Goal: Transaction & Acquisition: Book appointment/travel/reservation

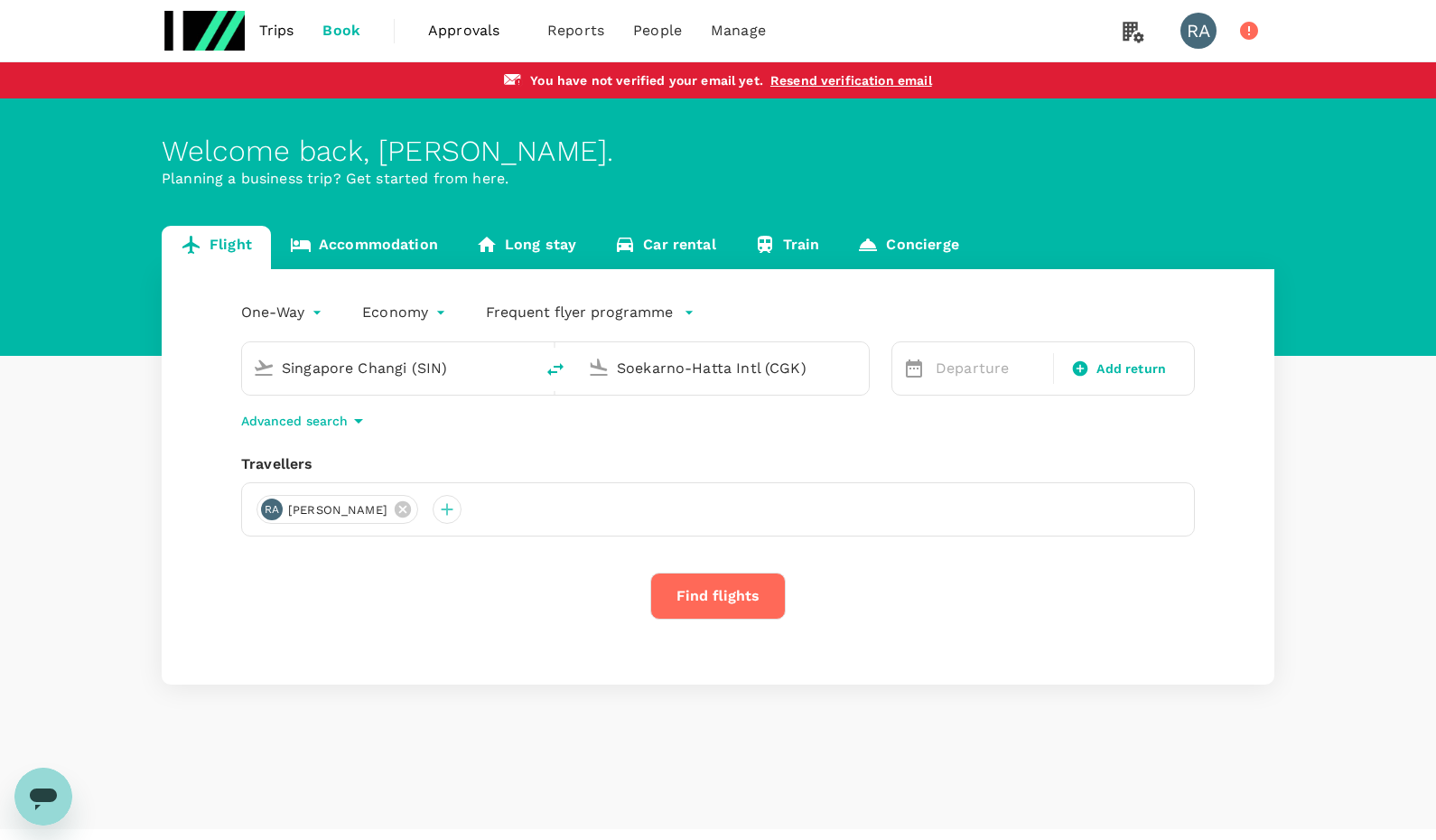
click at [392, 241] on link "Accommodation" at bounding box center [364, 248] width 186 height 43
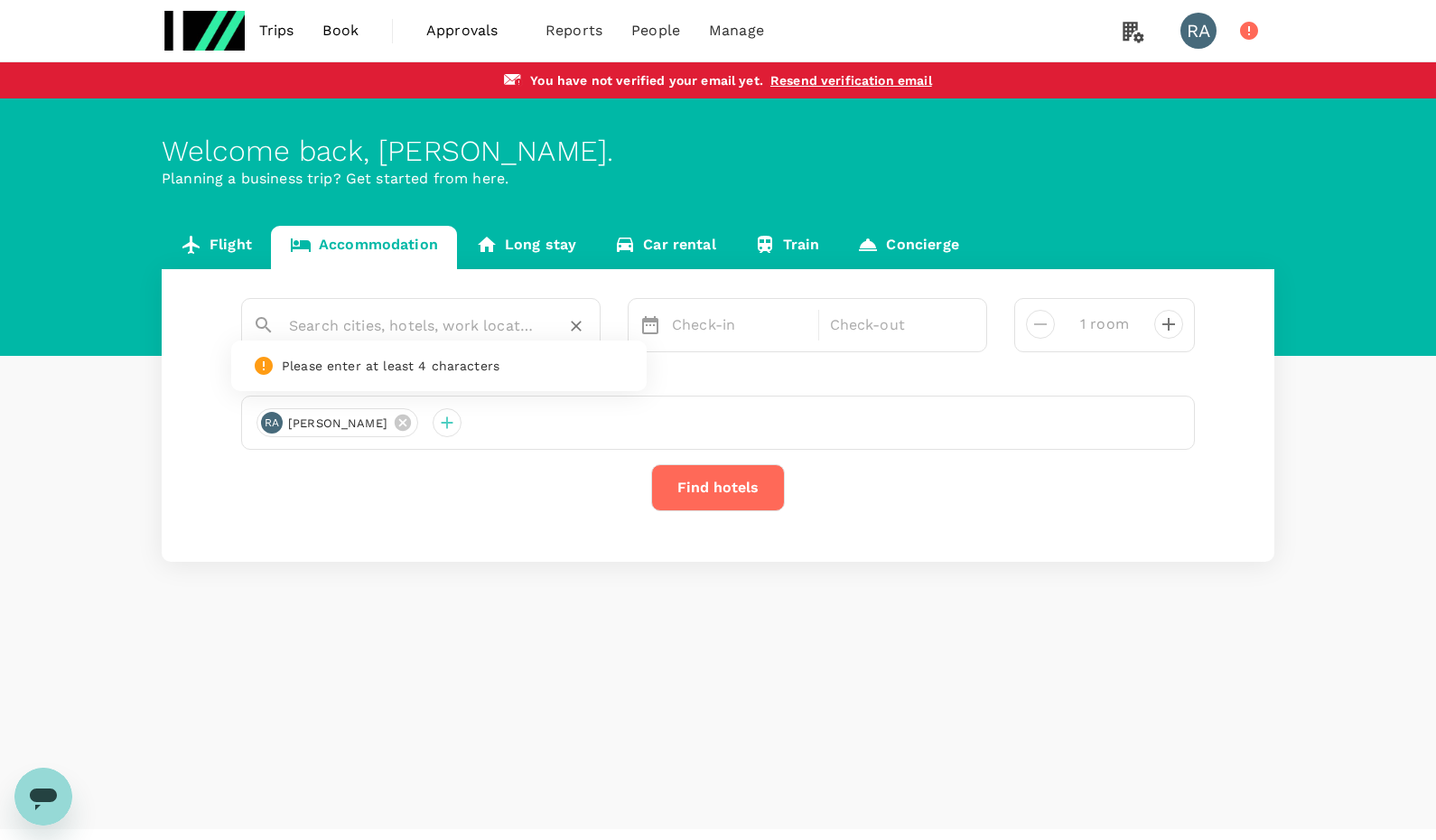
click at [421, 336] on input "text" at bounding box center [413, 325] width 249 height 28
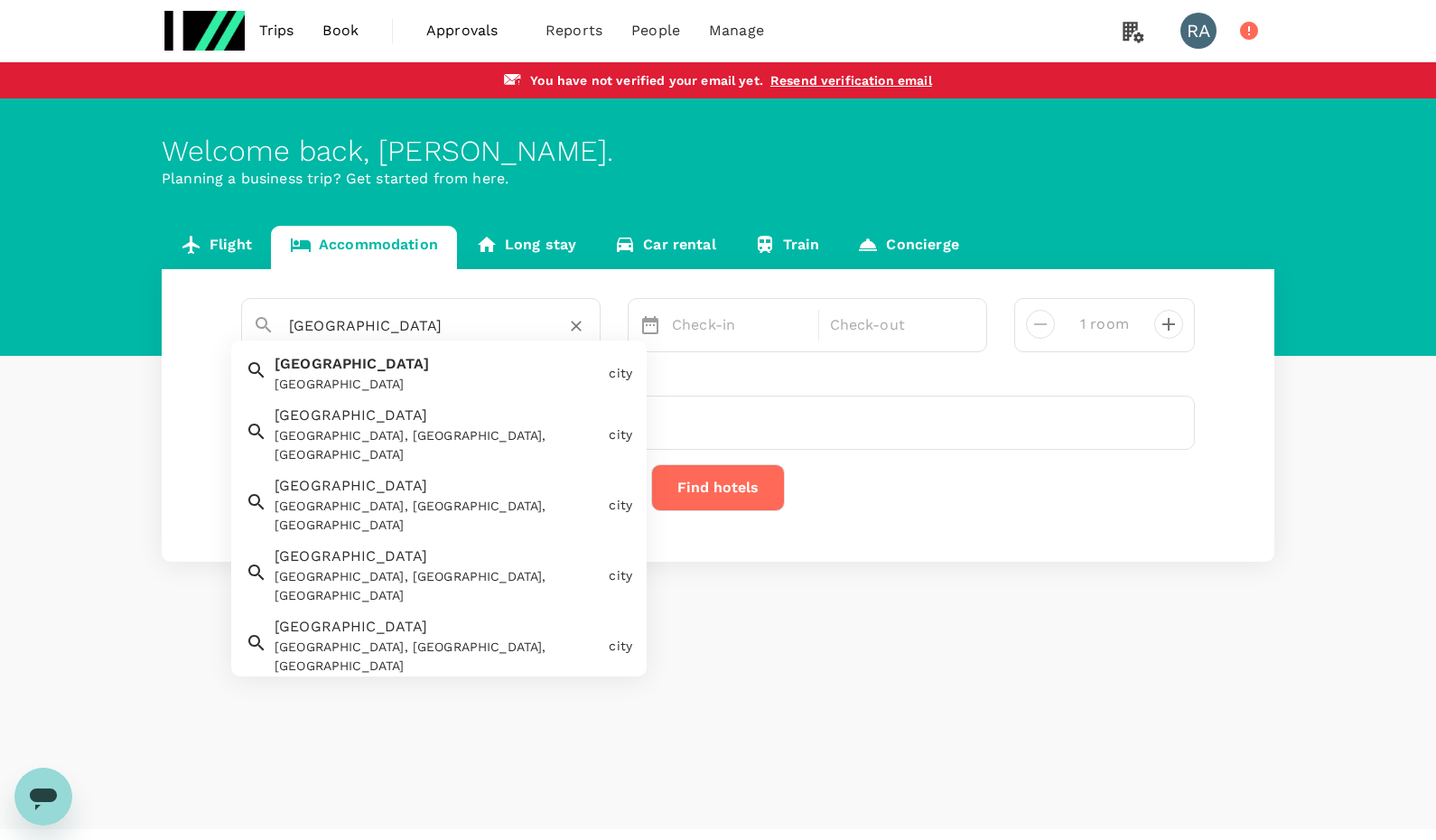
click at [385, 376] on div "[GEOGRAPHIC_DATA]" at bounding box center [438, 383] width 327 height 19
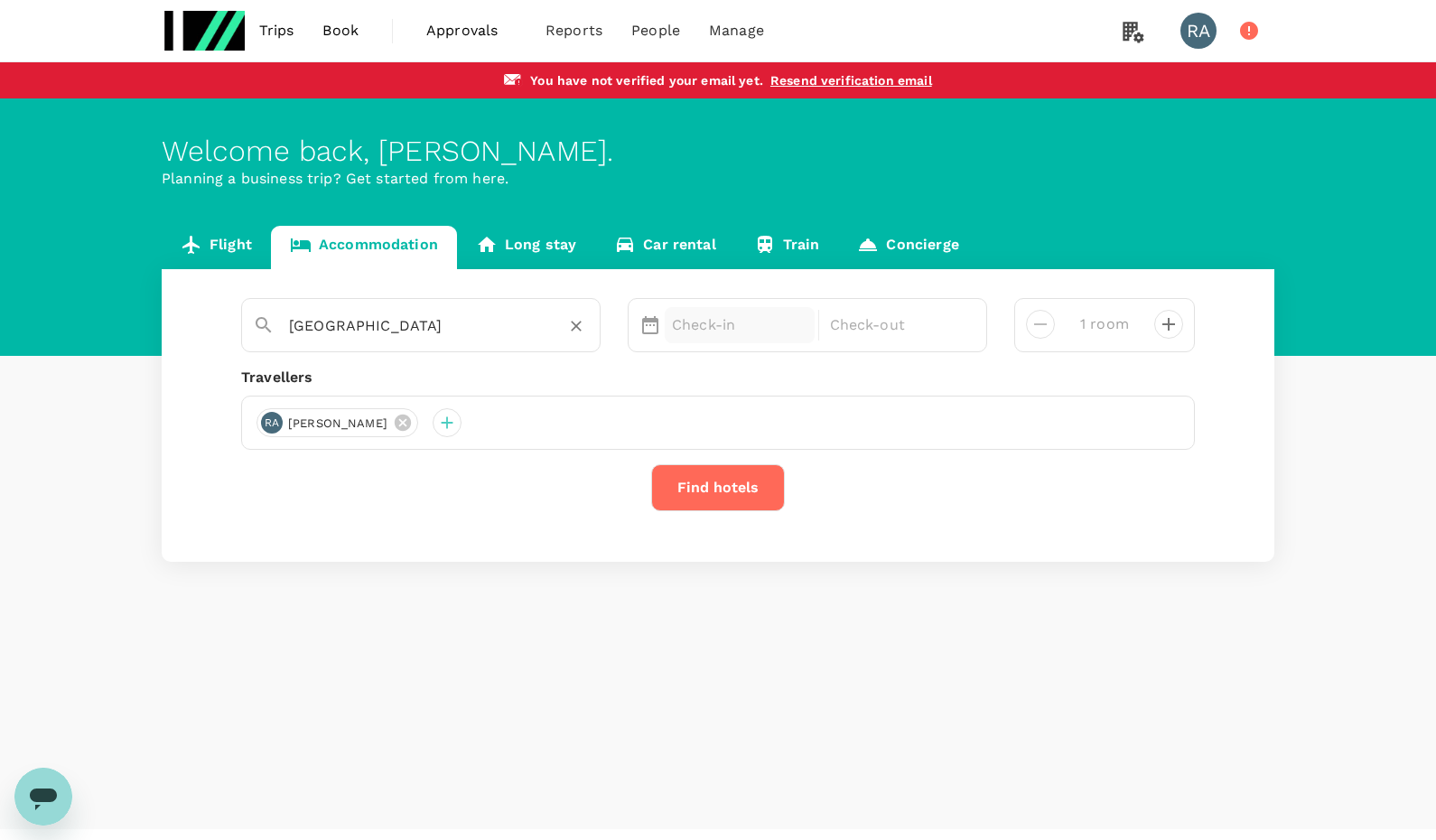
type input "[GEOGRAPHIC_DATA]"
click at [701, 328] on p "Check-in" at bounding box center [739, 325] width 135 height 22
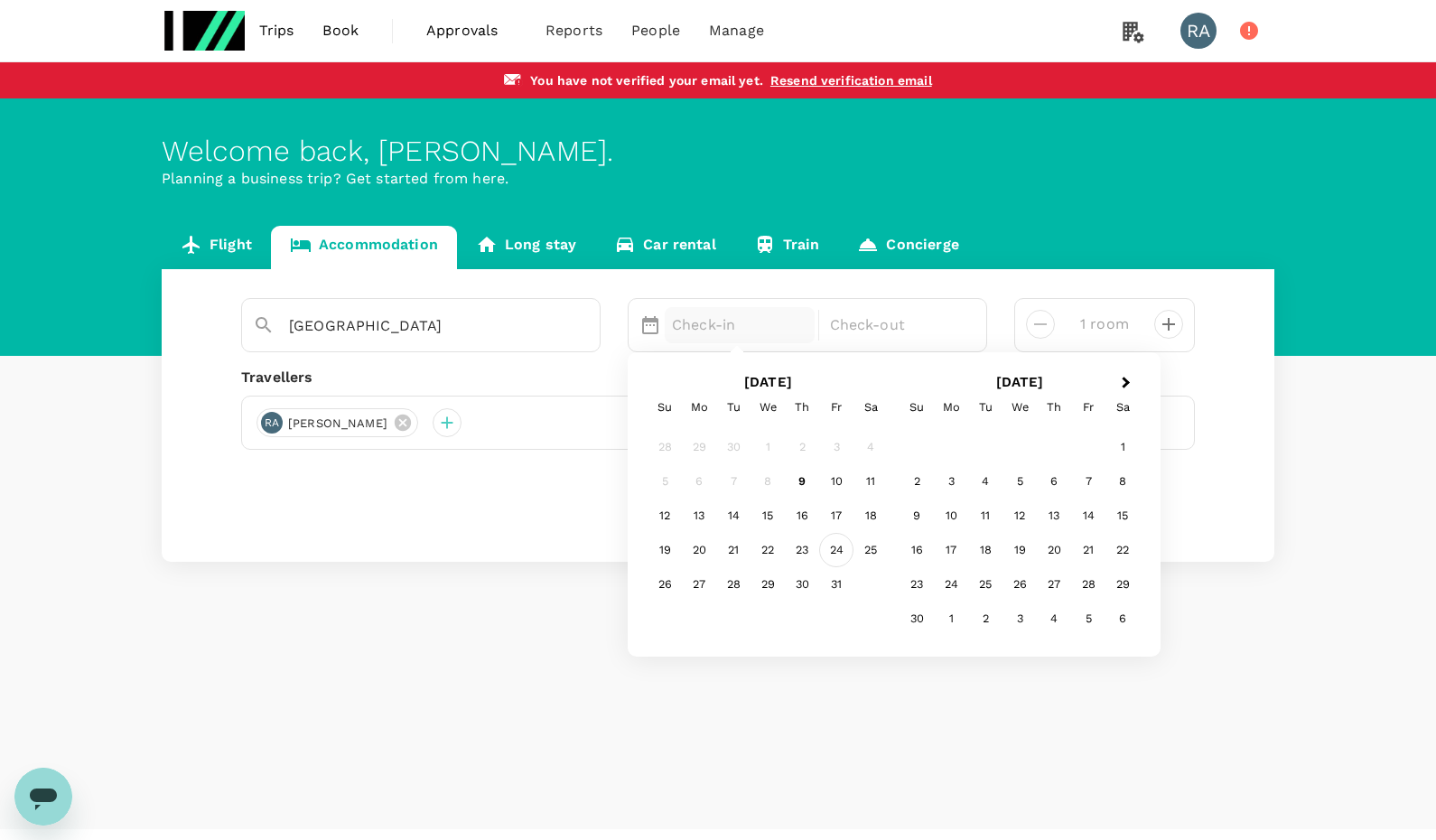
click at [843, 554] on div "24" at bounding box center [836, 550] width 35 height 35
click at [658, 582] on div "26" at bounding box center [664, 585] width 35 height 35
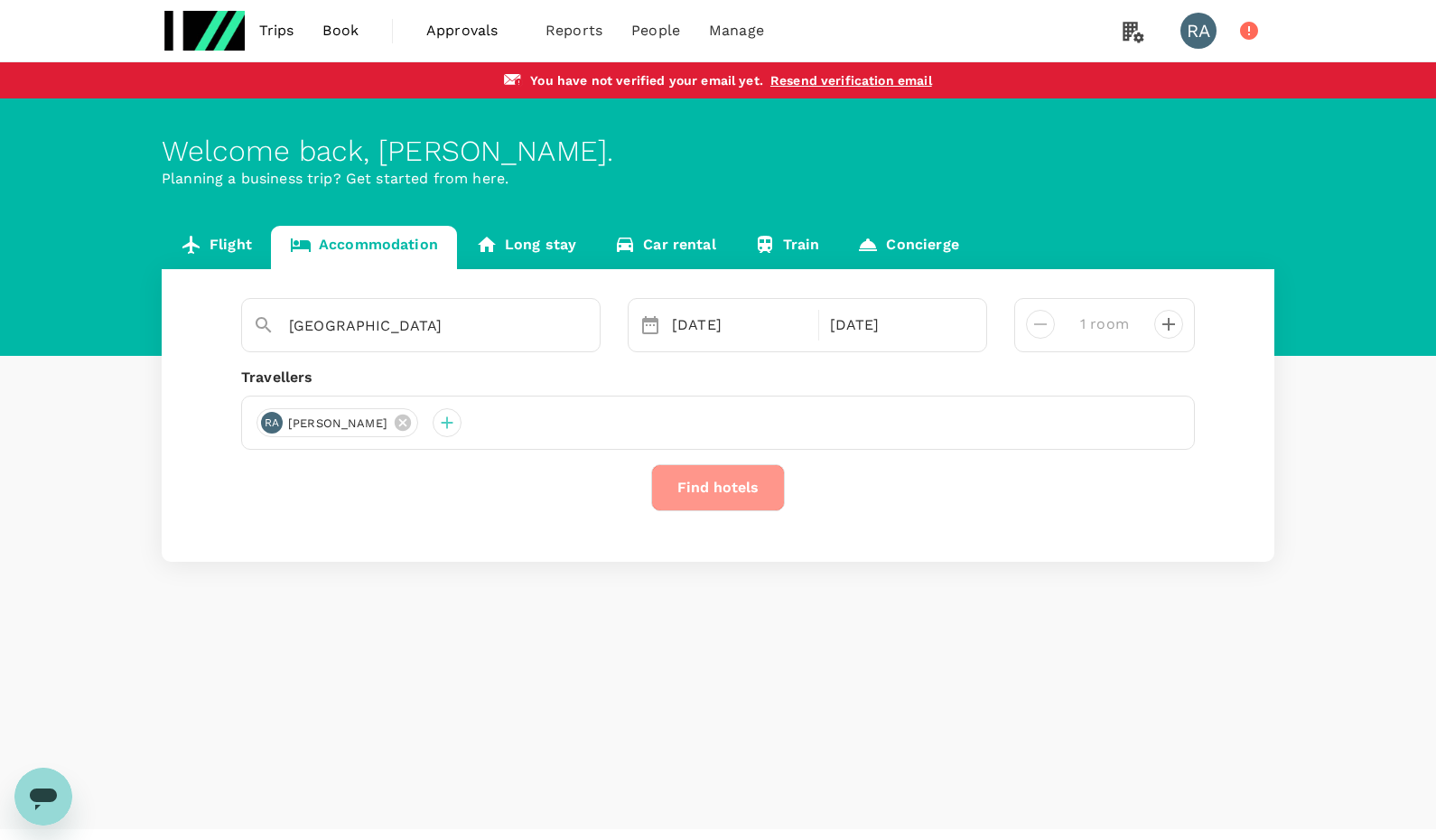
click at [740, 488] on button "Find hotels" at bounding box center [718, 488] width 133 height 47
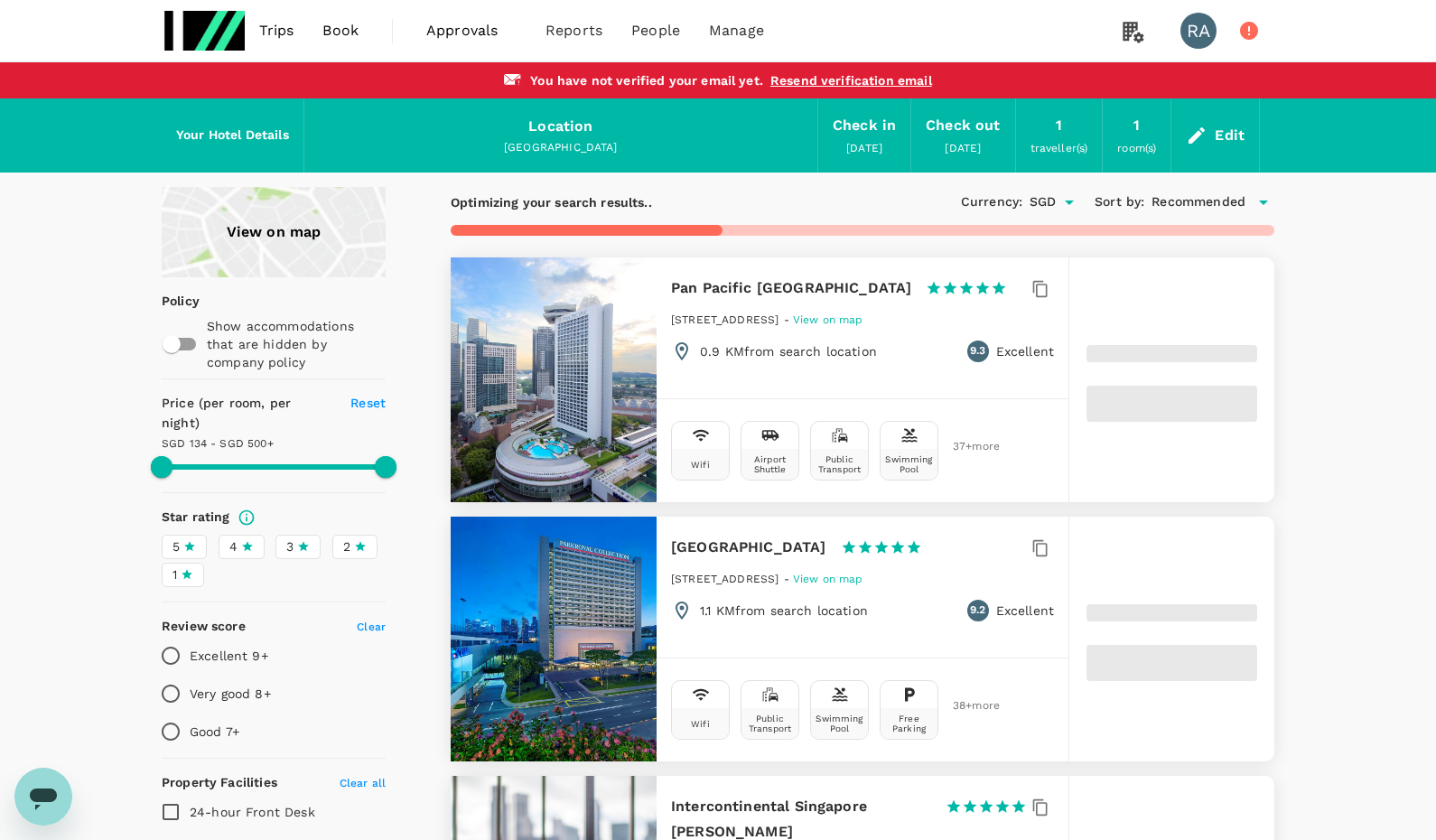
type input "545.51"
type input "37.51"
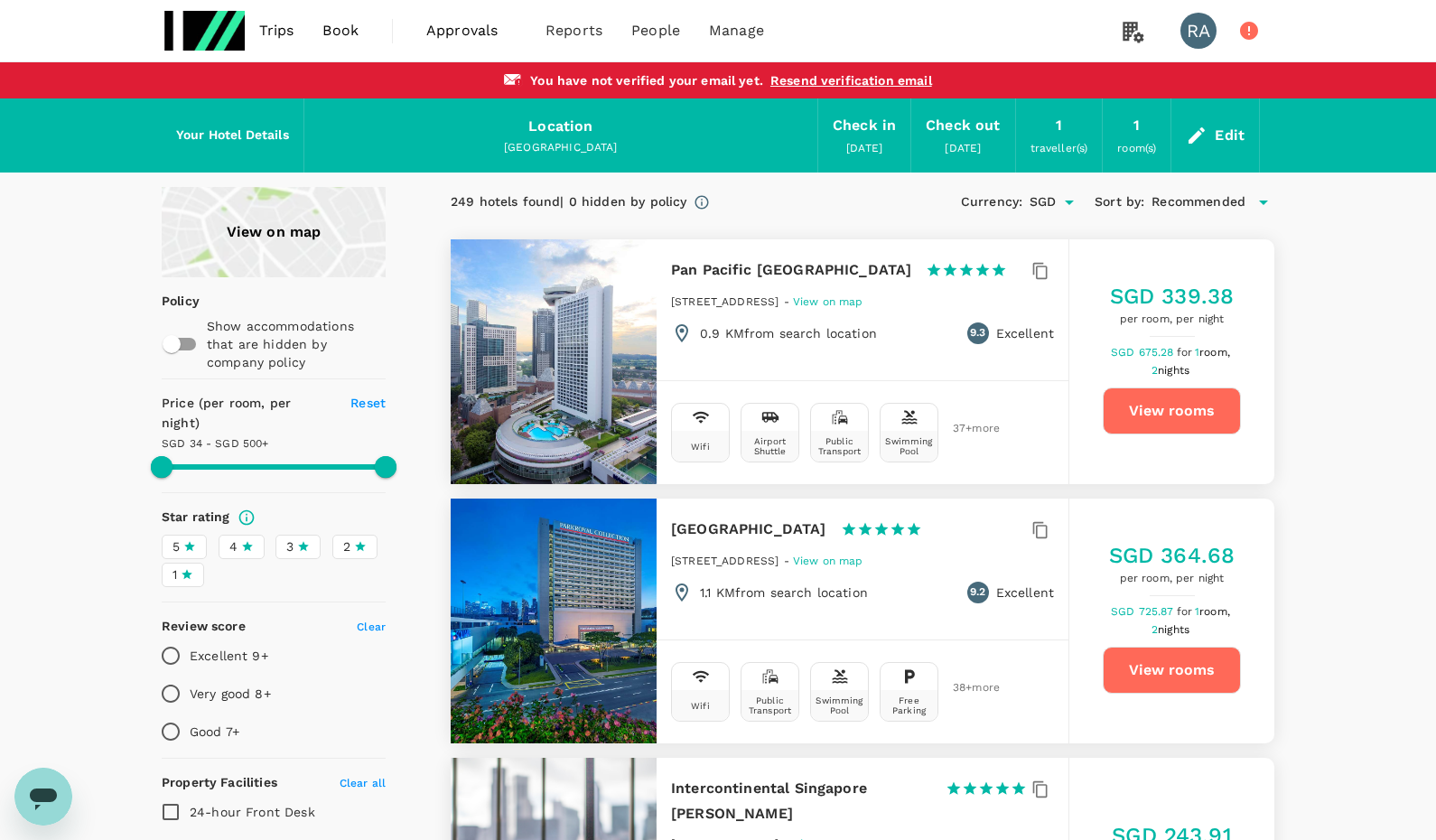
click at [1129, 404] on button "View rooms" at bounding box center [1172, 411] width 138 height 47
type input "545.51"
